Goal: Task Accomplishment & Management: Manage account settings

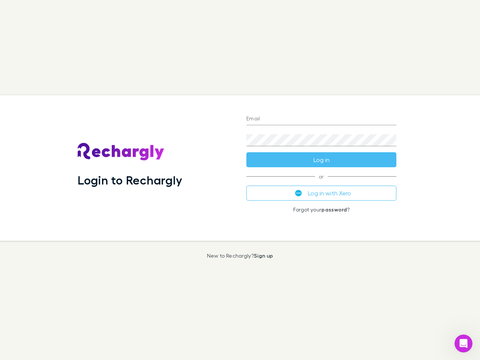
click at [240, 180] on div "Login to Rechargly" at bounding box center [156, 167] width 169 height 145
click at [321, 119] on input "Email" at bounding box center [321, 119] width 150 height 12
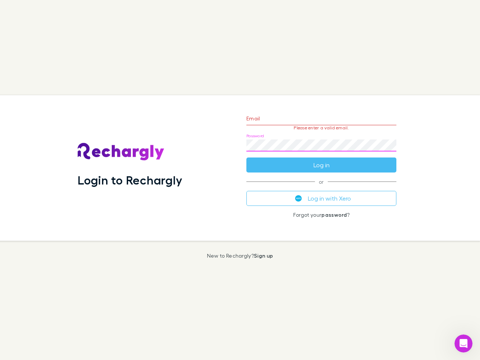
click at [321, 160] on form "Email Please enter a valid email. Password Log in" at bounding box center [321, 139] width 150 height 65
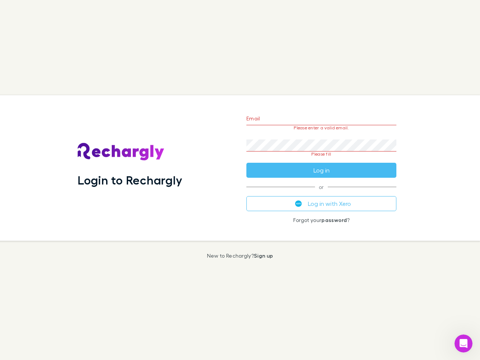
click at [321, 193] on div "Email Please enter a valid email. Password Please fill Log in or Log in with Xe…" at bounding box center [321, 167] width 162 height 145
click at [463, 343] on icon "Open Intercom Messenger" at bounding box center [463, 343] width 12 height 12
